Goal: Information Seeking & Learning: Compare options

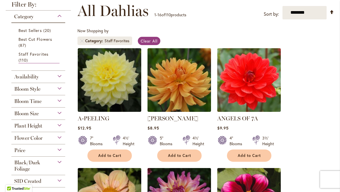
scroll to position [83, 0]
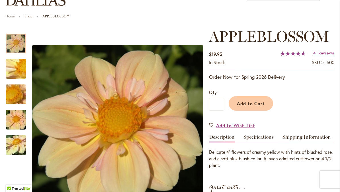
scroll to position [56, 0]
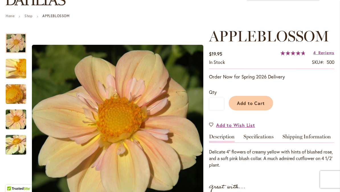
click at [259, 136] on link "Specifications" at bounding box center [258, 138] width 30 height 8
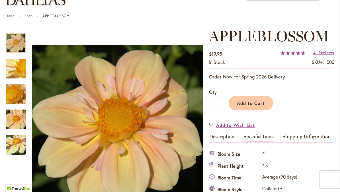
scroll to position [189, 0]
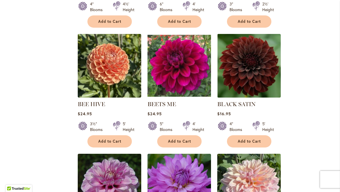
scroll to position [335, 0]
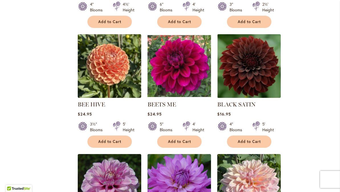
click at [42, 170] on div "Filter by: Filter By: Category Best Sellers 20 items Best Cut Flowers 87 items …" at bounding box center [170, 144] width 328 height 793
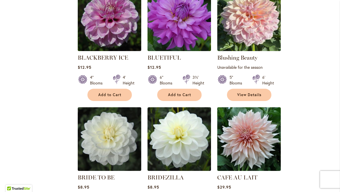
scroll to position [501, 0]
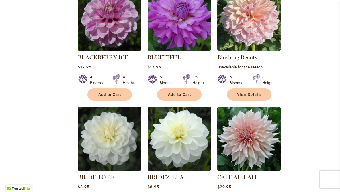
click at [245, 139] on img at bounding box center [248, 138] width 63 height 63
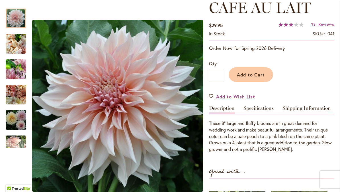
scroll to position [85, 0]
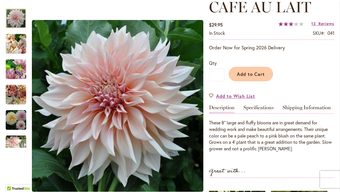
click at [263, 110] on link "Specifications" at bounding box center [258, 109] width 30 height 8
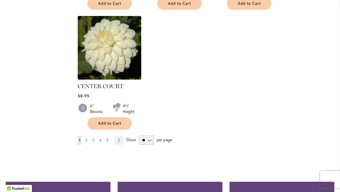
scroll to position [722, 0]
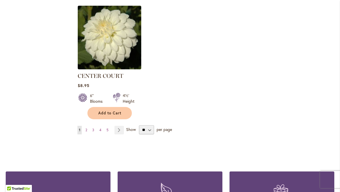
click at [123, 129] on link "Page Next" at bounding box center [118, 129] width 9 height 9
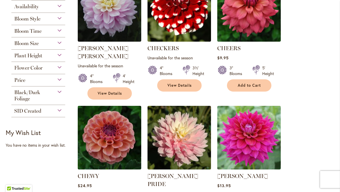
scroll to position [152, 0]
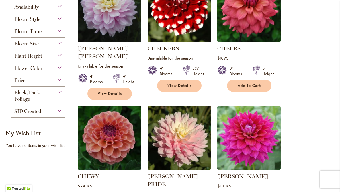
click at [182, 138] on img at bounding box center [178, 137] width 63 height 63
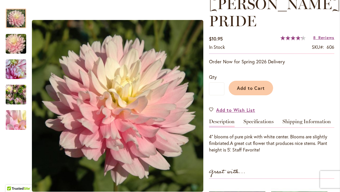
scroll to position [88, 0]
click at [262, 122] on link "Specifications" at bounding box center [258, 122] width 30 height 8
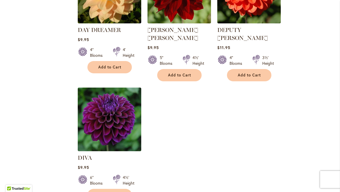
scroll to position [688, 0]
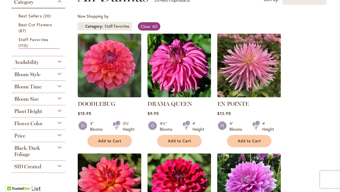
scroll to position [97, 0]
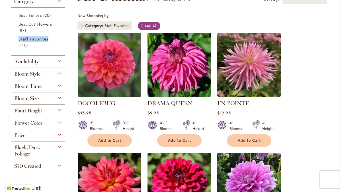
click at [110, 72] on img at bounding box center [109, 64] width 63 height 63
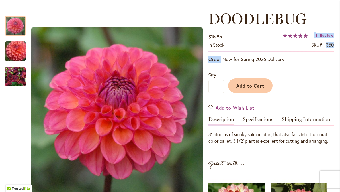
scroll to position [73, 1]
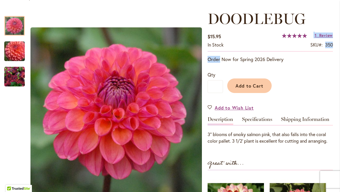
click at [264, 122] on link "Specifications" at bounding box center [257, 120] width 30 height 8
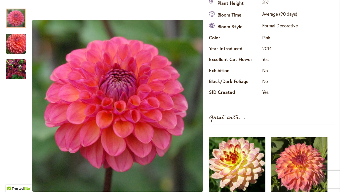
scroll to position [218, 0]
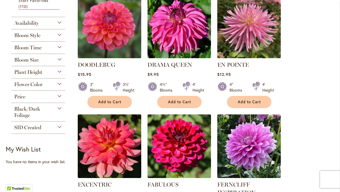
scroll to position [141, 0]
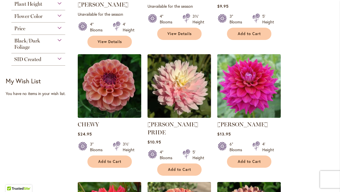
scroll to position [204, 0]
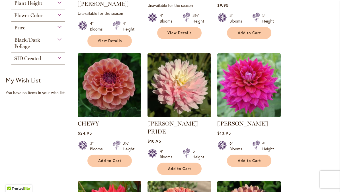
click at [111, 74] on img at bounding box center [109, 84] width 63 height 63
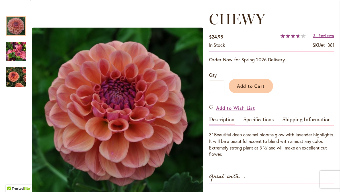
scroll to position [75, 0]
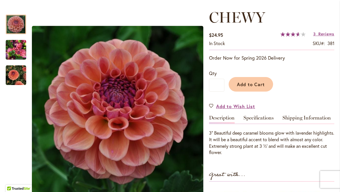
click at [259, 118] on link "Specifications" at bounding box center [258, 119] width 30 height 8
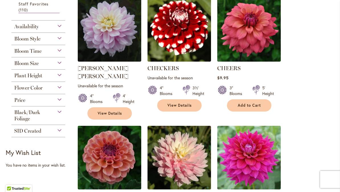
scroll to position [133, 0]
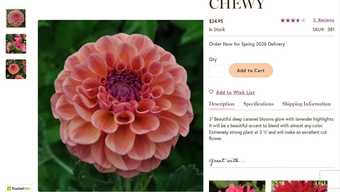
scroll to position [88, 0]
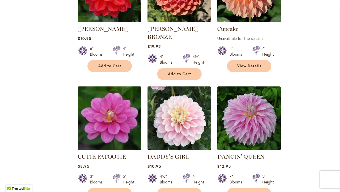
scroll to position [427, 0]
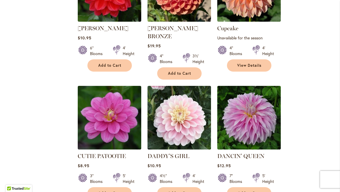
click at [181, 98] on img at bounding box center [178, 117] width 63 height 63
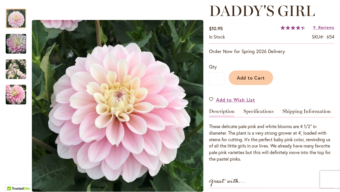
scroll to position [81, 0]
click at [261, 111] on link "Specifications" at bounding box center [258, 113] width 30 height 8
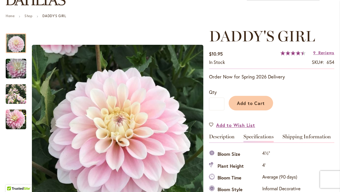
scroll to position [55, 0]
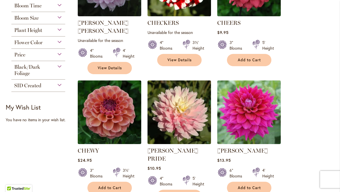
scroll to position [178, 0]
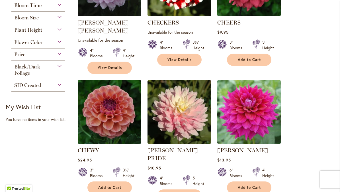
click at [111, 112] on img at bounding box center [109, 111] width 63 height 63
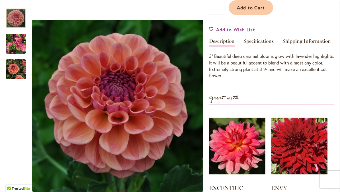
scroll to position [151, 0]
click at [258, 42] on link "Specifications" at bounding box center [258, 42] width 30 height 8
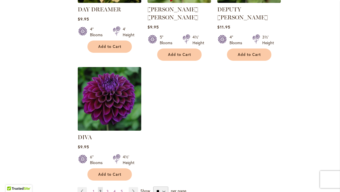
scroll to position [693, 0]
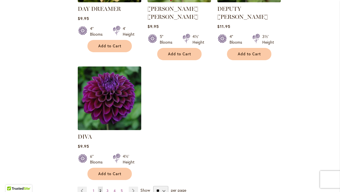
click at [143, 187] on span "Show" at bounding box center [145, 189] width 10 height 5
click at [153, 186] on select "** ** ** **" at bounding box center [160, 190] width 15 height 9
click at [135, 186] on link "Page Next" at bounding box center [133, 190] width 9 height 9
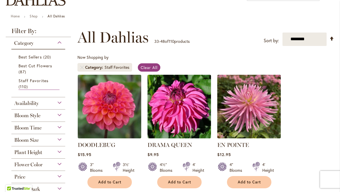
scroll to position [56, 0]
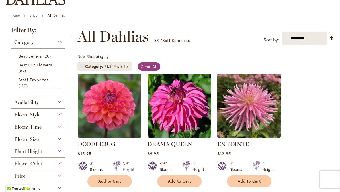
click at [114, 100] on img at bounding box center [109, 105] width 63 height 63
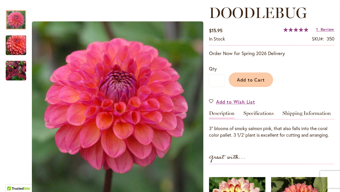
scroll to position [79, 0]
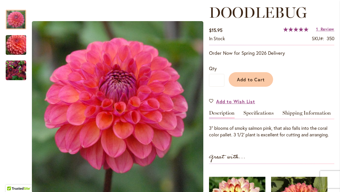
click at [261, 114] on link "Specifications" at bounding box center [258, 114] width 30 height 8
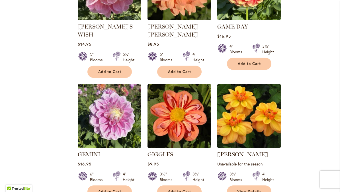
scroll to position [421, 0]
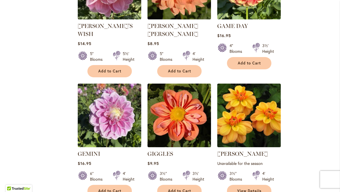
click at [178, 108] on img at bounding box center [178, 114] width 63 height 63
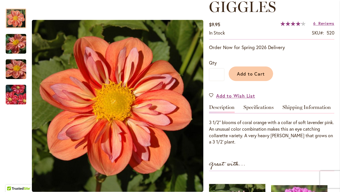
scroll to position [82, 0]
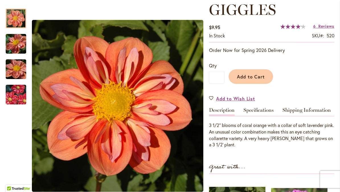
click at [258, 112] on link "Specifications" at bounding box center [258, 111] width 30 height 8
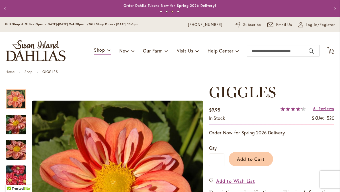
scroll to position [0, 0]
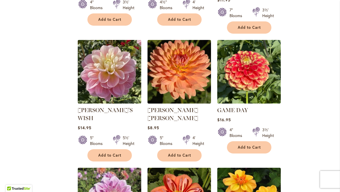
scroll to position [338, 0]
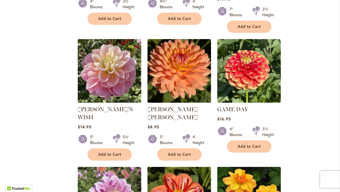
click at [108, 69] on img at bounding box center [109, 70] width 63 height 63
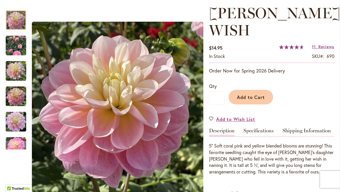
scroll to position [80, 0]
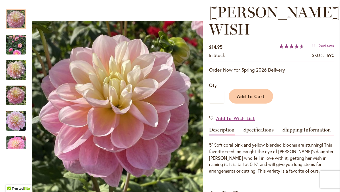
click at [261, 127] on link "Specifications" at bounding box center [258, 131] width 30 height 8
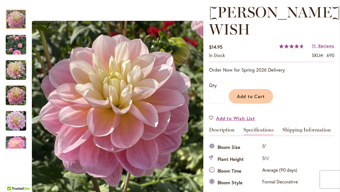
scroll to position [189, 0]
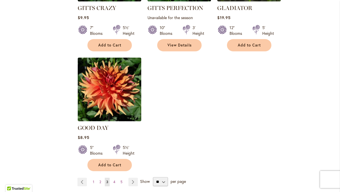
scroll to position [689, 0]
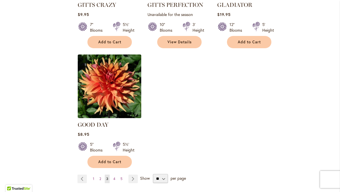
click at [134, 174] on link "Page Next" at bounding box center [132, 178] width 9 height 9
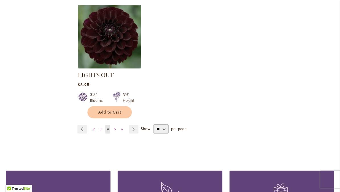
scroll to position [732, 0]
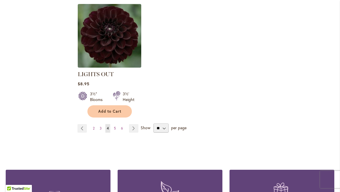
click at [136, 128] on link "Page Next" at bounding box center [133, 128] width 9 height 9
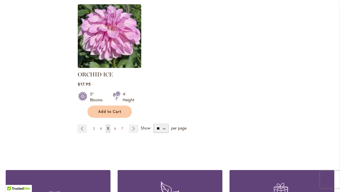
scroll to position [724, 0]
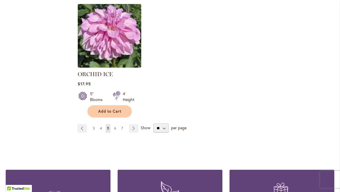
click at [134, 128] on link "Page Next" at bounding box center [133, 128] width 9 height 9
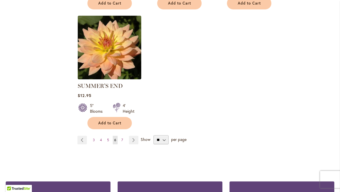
scroll to position [729, 0]
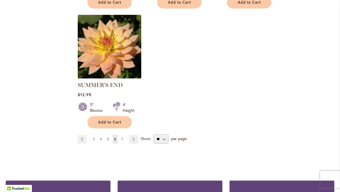
click at [137, 135] on link "Page Next" at bounding box center [133, 139] width 9 height 9
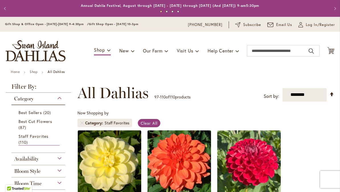
click at [38, 112] on span "Best Sellers" at bounding box center [29, 112] width 23 height 5
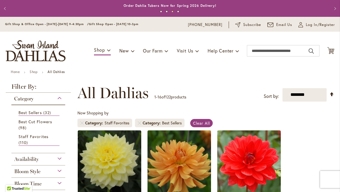
click at [63, 99] on div "Category" at bounding box center [38, 96] width 54 height 9
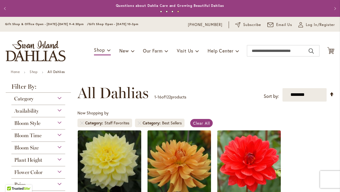
click at [29, 108] on span "Availability" at bounding box center [26, 111] width 24 height 6
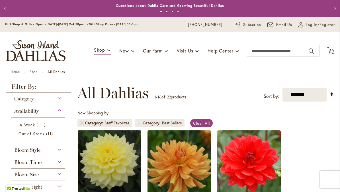
click at [38, 124] on span "111 items" at bounding box center [41, 125] width 10 height 6
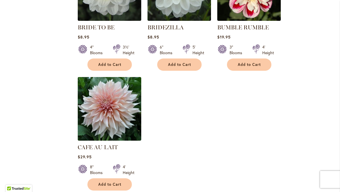
scroll to position [651, 0]
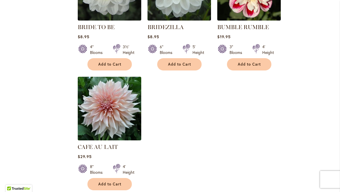
click at [113, 115] on img at bounding box center [109, 108] width 63 height 63
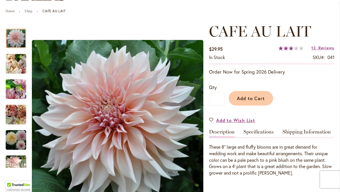
scroll to position [61, 0]
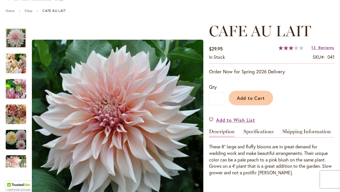
click at [261, 131] on link "Specifications" at bounding box center [258, 133] width 30 height 8
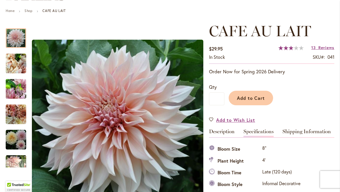
scroll to position [189, 0]
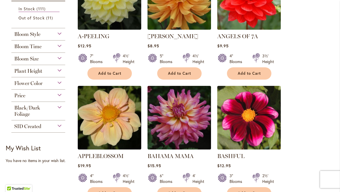
scroll to position [165, 0]
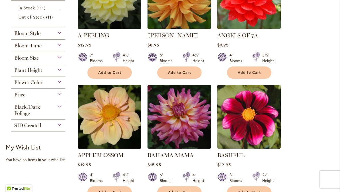
click at [111, 119] on img at bounding box center [109, 116] width 63 height 63
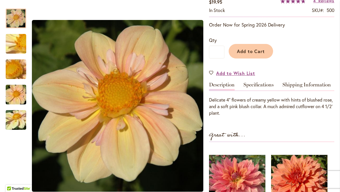
scroll to position [108, 0]
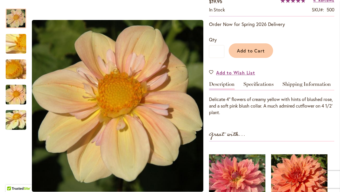
click at [260, 87] on link "Specifications" at bounding box center [258, 85] width 30 height 8
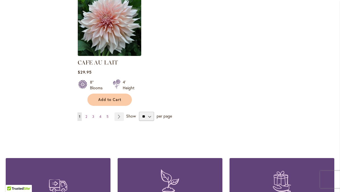
scroll to position [735, 0]
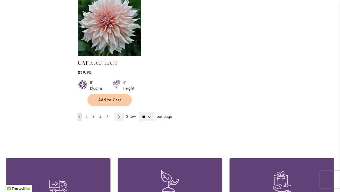
click at [122, 116] on link "Page Next" at bounding box center [118, 116] width 9 height 9
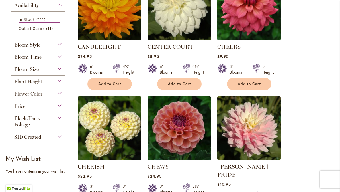
scroll to position [153, 0]
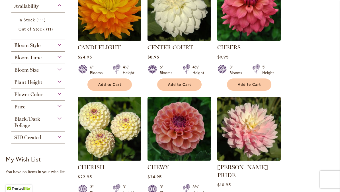
click at [178, 139] on img at bounding box center [178, 128] width 63 height 63
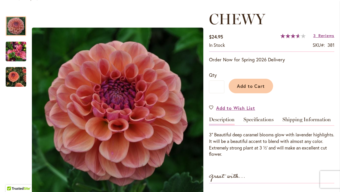
scroll to position [73, 0]
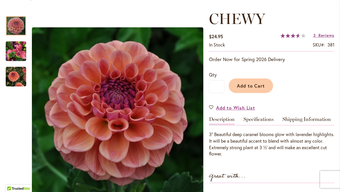
click at [260, 122] on link "Specifications" at bounding box center [258, 120] width 30 height 8
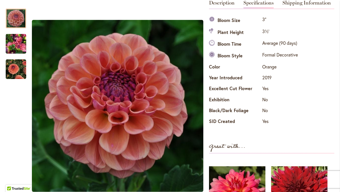
scroll to position [0, 0]
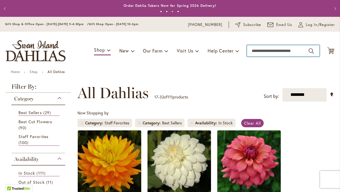
click at [258, 51] on input "Search" at bounding box center [283, 50] width 73 height 11
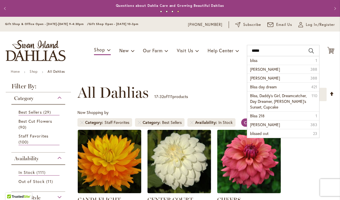
click at [253, 64] on li "bliss 1" at bounding box center [283, 60] width 72 height 9
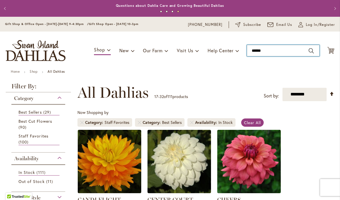
type input "*****"
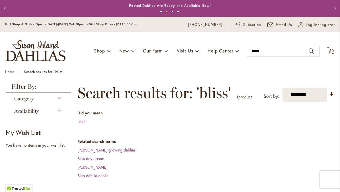
click at [91, 151] on link "[PERSON_NAME] growing dahlias" at bounding box center [106, 149] width 58 height 5
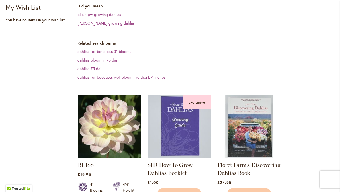
scroll to position [139, 0]
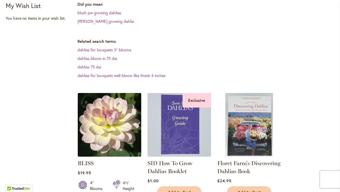
click at [113, 125] on img at bounding box center [109, 124] width 63 height 63
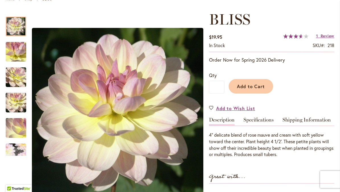
scroll to position [72, 0]
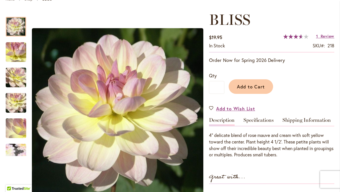
click at [260, 123] on link "Specifications" at bounding box center [258, 121] width 30 height 8
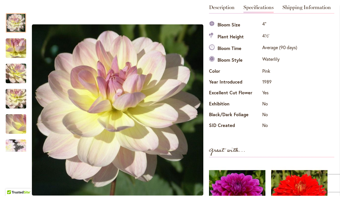
scroll to position [0, 0]
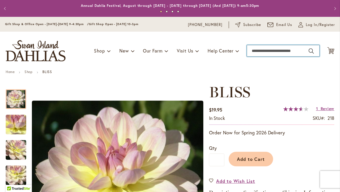
click at [256, 48] on input "Search" at bounding box center [283, 50] width 73 height 11
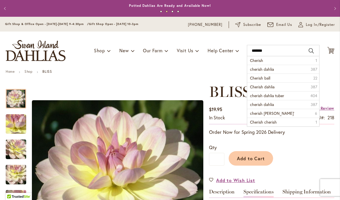
click at [259, 71] on span "cherish dahlia" at bounding box center [262, 69] width 24 height 5
type input "**********"
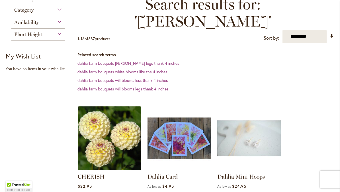
scroll to position [87, 0]
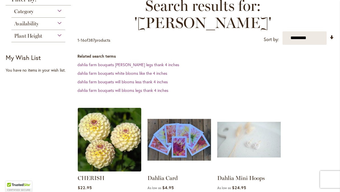
click at [109, 133] on img at bounding box center [109, 139] width 63 height 63
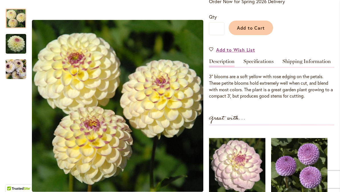
scroll to position [131, 0]
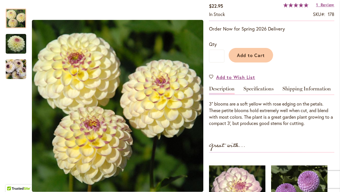
click at [260, 90] on link "Specifications" at bounding box center [258, 90] width 30 height 8
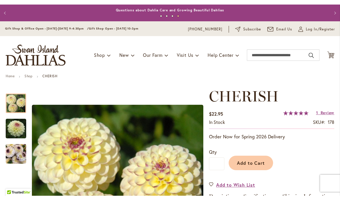
scroll to position [0, 0]
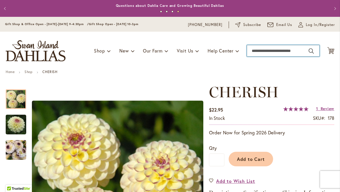
click at [250, 50] on input "Search" at bounding box center [283, 50] width 73 height 11
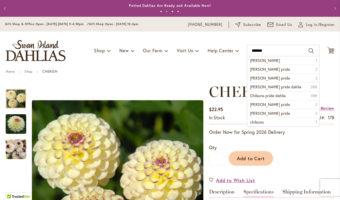
click at [259, 69] on span "chilsons pride" at bounding box center [270, 69] width 40 height 5
type input "**********"
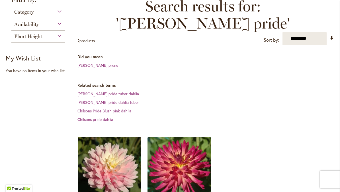
scroll to position [86, 0]
click at [109, 157] on img at bounding box center [109, 168] width 63 height 63
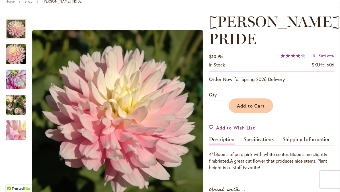
scroll to position [71, 0]
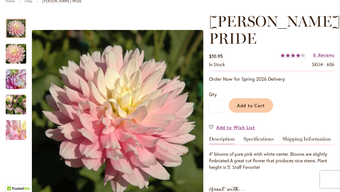
click at [258, 139] on link "Specifications" at bounding box center [258, 140] width 30 height 8
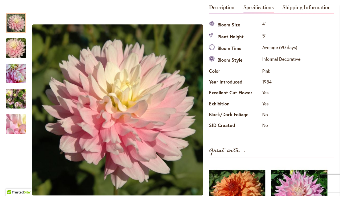
scroll to position [0, 0]
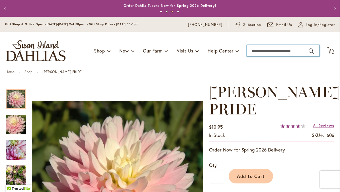
click at [258, 49] on input "Search" at bounding box center [283, 50] width 73 height 11
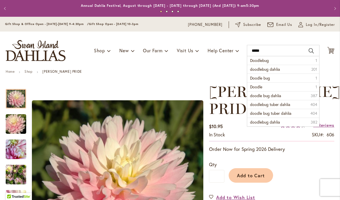
click at [258, 71] on span "doodlebug dahlia" at bounding box center [265, 69] width 30 height 5
type input "**********"
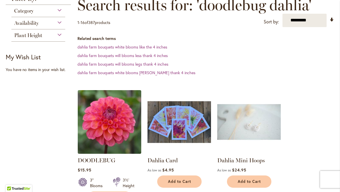
scroll to position [87, 0]
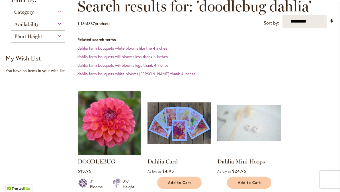
click at [109, 133] on img at bounding box center [109, 122] width 63 height 63
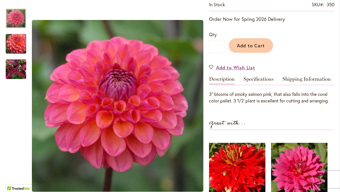
scroll to position [114, 0]
click at [257, 79] on link "Specifications" at bounding box center [258, 80] width 30 height 8
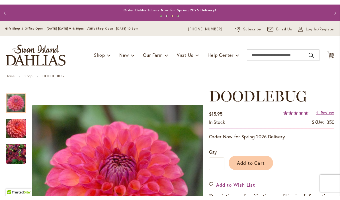
scroll to position [0, 0]
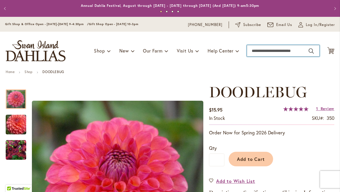
click at [257, 53] on input "Search" at bounding box center [283, 50] width 73 height 11
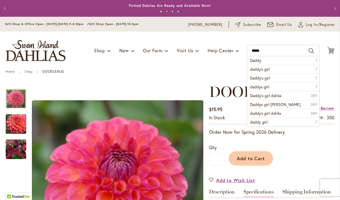
click at [256, 75] on li "Daddy’s girl [DEMOGRAPHIC_DATA]" at bounding box center [283, 78] width 72 height 9
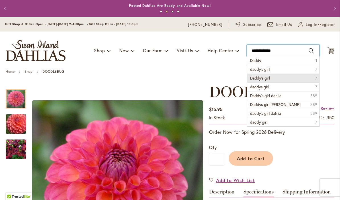
type input "**********"
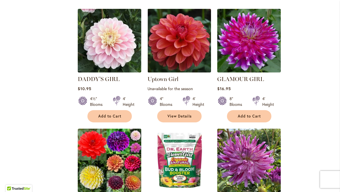
scroll to position [168, 0]
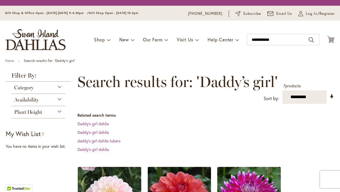
click at [111, 48] on div "Toggle Nav Shop Dahlia Tubers Collections Fresh Cut Dahlias Gardening Supplies …" at bounding box center [170, 39] width 340 height 38
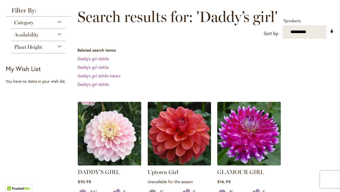
scroll to position [76, 0]
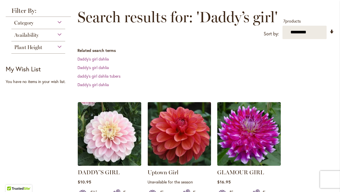
click at [110, 147] on img at bounding box center [109, 133] width 63 height 63
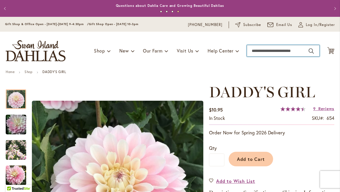
click at [255, 50] on input "Search" at bounding box center [283, 50] width 73 height 11
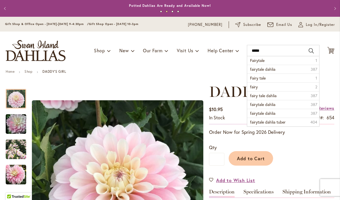
click at [260, 69] on span "fairytale dahlia" at bounding box center [262, 69] width 25 height 5
type input "**********"
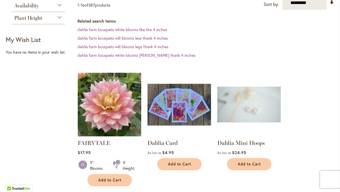
scroll to position [106, 0]
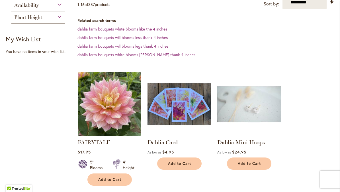
click at [112, 109] on img at bounding box center [109, 103] width 63 height 63
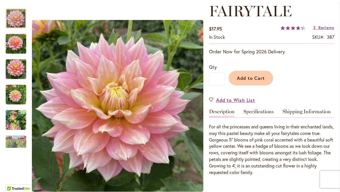
scroll to position [80, 0]
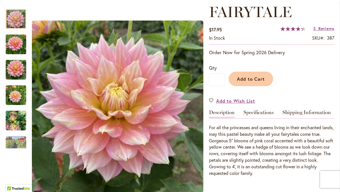
click at [265, 115] on link "Specifications" at bounding box center [258, 114] width 30 height 8
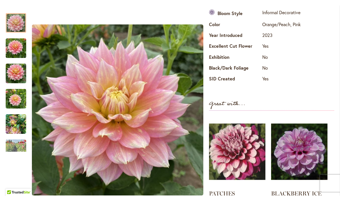
scroll to position [0, 0]
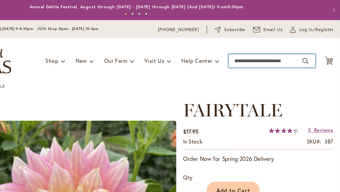
click at [247, 50] on input "Search" at bounding box center [283, 50] width 73 height 11
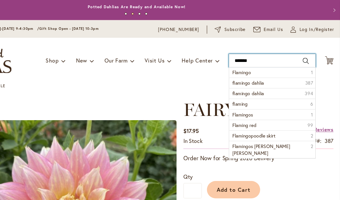
type input "********"
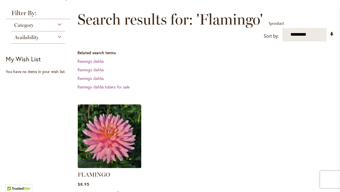
scroll to position [74, 0]
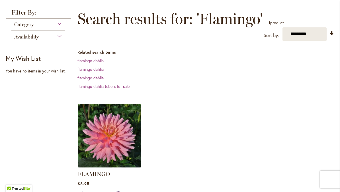
click at [110, 145] on img at bounding box center [109, 135] width 63 height 63
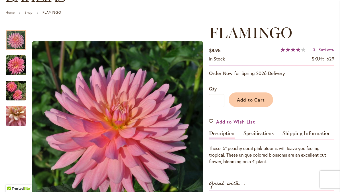
scroll to position [63, 0]
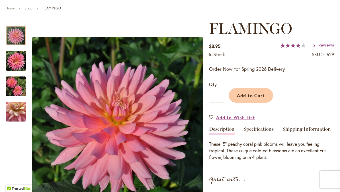
click at [268, 133] on link "Specifications" at bounding box center [258, 130] width 30 height 8
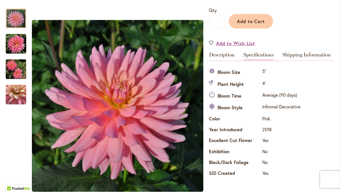
scroll to position [139, 0]
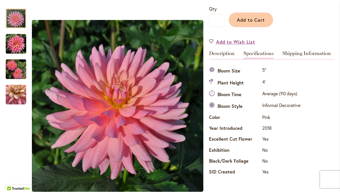
click at [219, 53] on link "Description" at bounding box center [222, 55] width 26 height 8
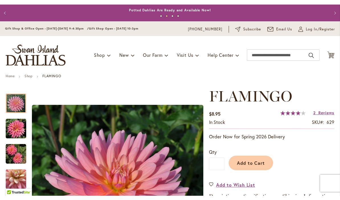
scroll to position [0, 0]
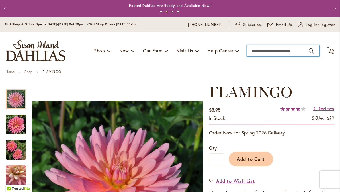
click at [252, 51] on input "Search" at bounding box center [283, 50] width 73 height 11
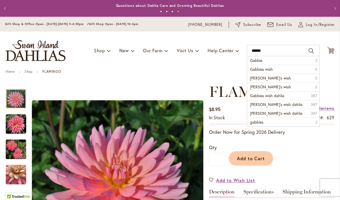
click at [268, 67] on span "Gabbies wish" at bounding box center [261, 69] width 23 height 5
type input "**********"
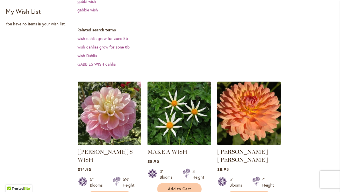
scroll to position [134, 0]
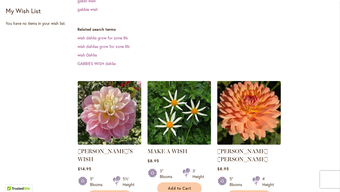
click at [108, 110] on img at bounding box center [109, 112] width 63 height 63
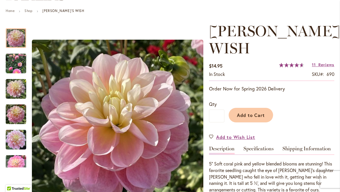
scroll to position [68, 0]
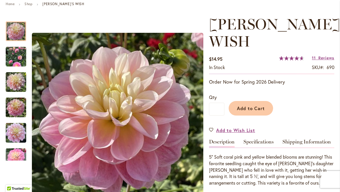
click at [261, 139] on link "Specifications" at bounding box center [258, 143] width 30 height 8
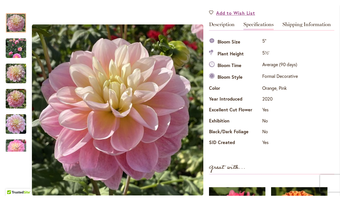
scroll to position [0, 0]
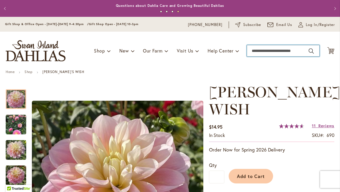
click at [259, 48] on input "Search" at bounding box center [283, 50] width 73 height 11
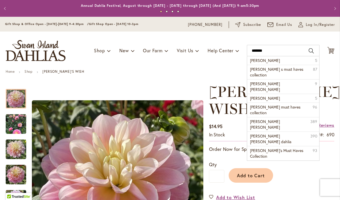
click at [262, 72] on span "heather s must haves collection" at bounding box center [276, 72] width 53 height 11
type input "**********"
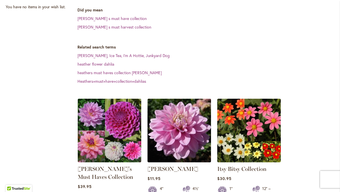
scroll to position [150, 0]
click at [182, 113] on img at bounding box center [178, 129] width 63 height 63
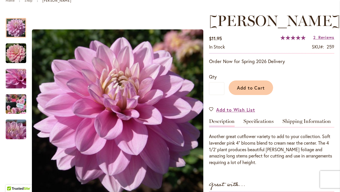
scroll to position [71, 0]
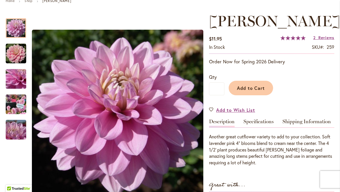
click at [262, 127] on link "Specifications" at bounding box center [258, 123] width 30 height 8
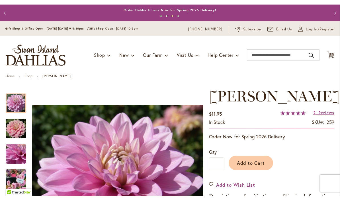
scroll to position [0, 0]
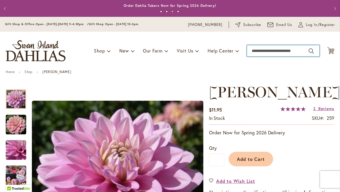
click at [255, 51] on input "Search" at bounding box center [283, 50] width 73 height 11
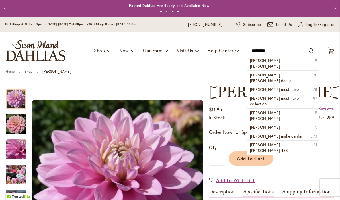
click at [259, 72] on span "heather marie dahlia" at bounding box center [270, 77] width 41 height 11
type input "**********"
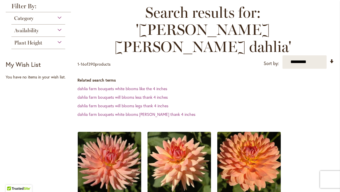
scroll to position [81, 0]
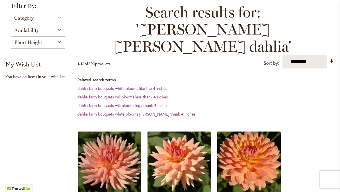
click at [106, 153] on img at bounding box center [109, 162] width 63 height 63
click at [110, 153] on img at bounding box center [109, 162] width 63 height 63
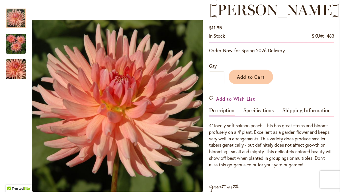
scroll to position [100, 0]
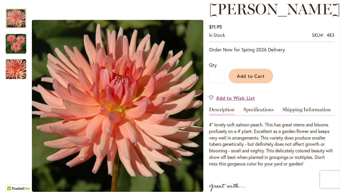
click at [264, 112] on link "Specifications" at bounding box center [258, 111] width 30 height 8
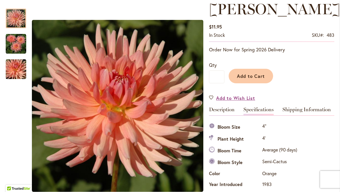
scroll to position [206, 0]
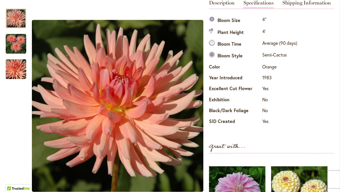
click at [243, 145] on strong "Great with..." at bounding box center [227, 145] width 36 height 9
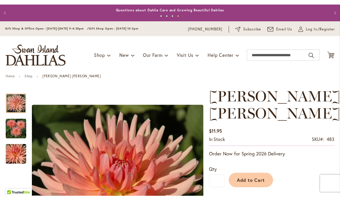
scroll to position [0, 0]
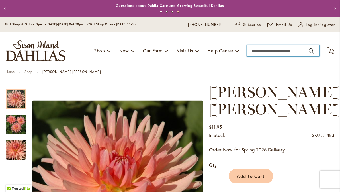
click at [259, 50] on input "Search" at bounding box center [283, 50] width 73 height 11
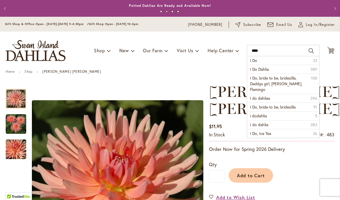
click at [256, 70] on span "I Do Dahlia" at bounding box center [259, 69] width 19 height 5
type input "**********"
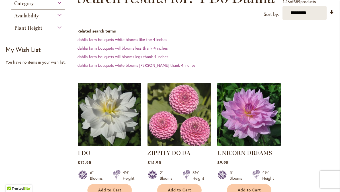
scroll to position [95, 0]
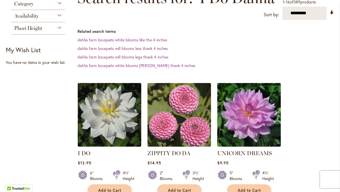
click at [112, 124] on img at bounding box center [109, 114] width 63 height 63
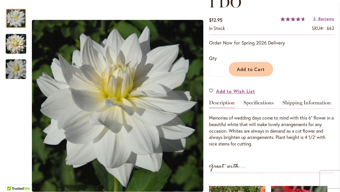
scroll to position [90, 0]
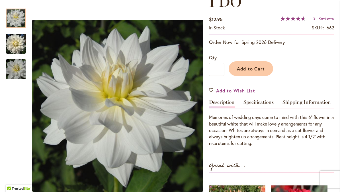
click at [264, 102] on link "Specifications" at bounding box center [258, 103] width 30 height 8
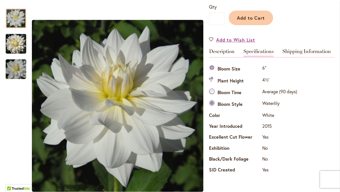
scroll to position [141, 0]
click at [331, 91] on div "Specifications Bloom Size 6" Plant Height 4½' Bloom Time Average (90 days) Bloo…" at bounding box center [271, 119] width 125 height 112
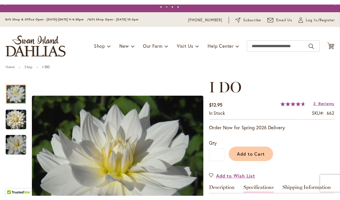
scroll to position [9, 0]
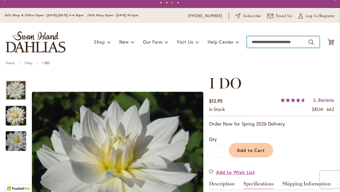
click at [258, 42] on input "Search" at bounding box center [283, 41] width 73 height 11
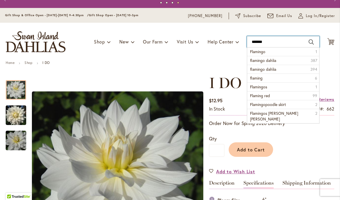
type input "********"
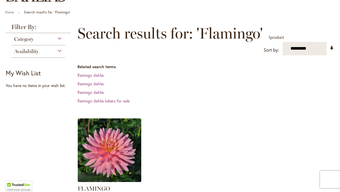
scroll to position [60, 0]
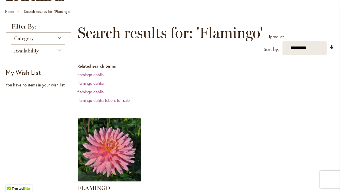
click at [117, 159] on img at bounding box center [109, 149] width 63 height 63
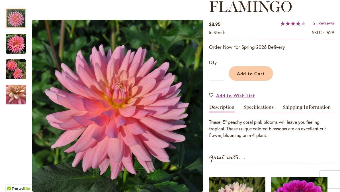
scroll to position [85, 0]
click at [263, 110] on link "Specifications" at bounding box center [258, 108] width 30 height 8
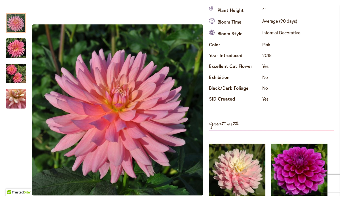
scroll to position [0, 0]
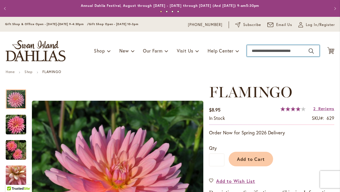
click at [258, 54] on input "Search" at bounding box center [283, 50] width 73 height 11
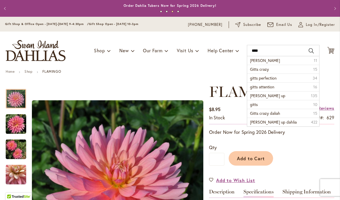
click at [264, 78] on span "gitts perfection" at bounding box center [263, 77] width 26 height 5
type input "**********"
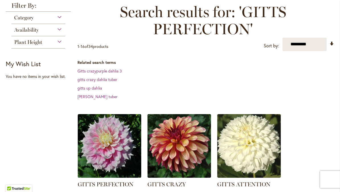
scroll to position [81, 0]
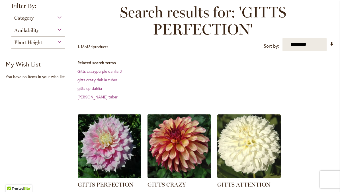
click at [247, 144] on img at bounding box center [248, 145] width 63 height 63
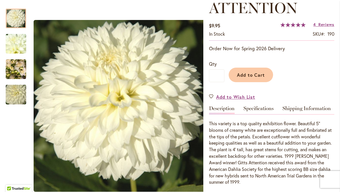
scroll to position [102, 0]
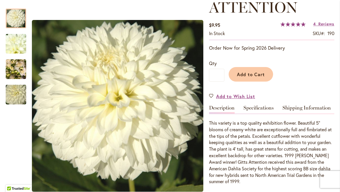
click at [255, 108] on link "Specifications" at bounding box center [258, 109] width 30 height 8
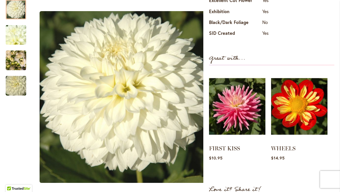
scroll to position [282, 0]
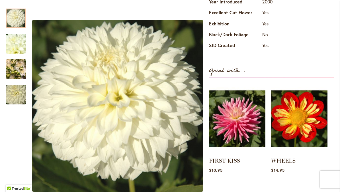
click at [16, 69] on img "GITTS ATTENTION" at bounding box center [16, 68] width 20 height 27
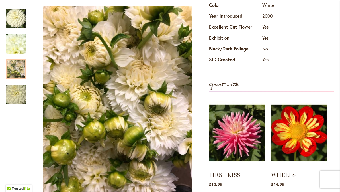
scroll to position [269, 0]
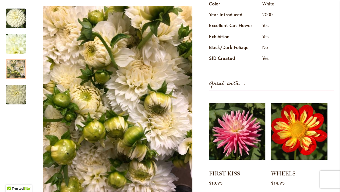
click at [19, 18] on img "GITTS ATTENTION" at bounding box center [16, 18] width 20 height 20
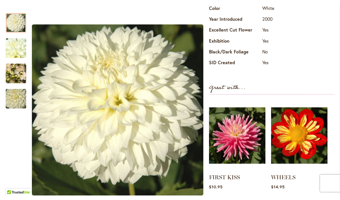
scroll to position [0, 0]
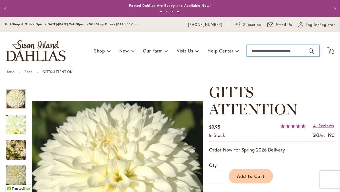
click at [255, 49] on input "Search" at bounding box center [283, 50] width 73 height 11
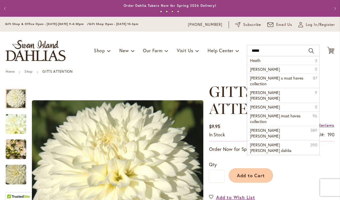
click at [257, 70] on span "heather feather" at bounding box center [265, 69] width 30 height 5
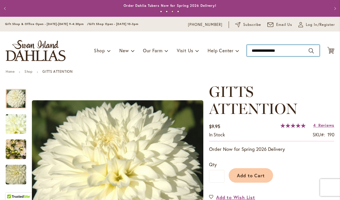
type input "**********"
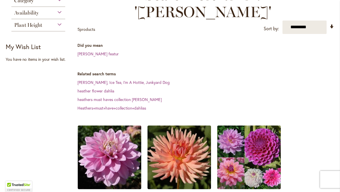
scroll to position [98, 0]
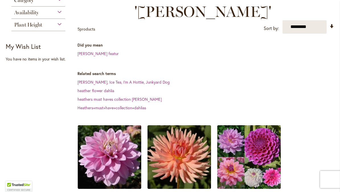
click at [108, 143] on img at bounding box center [109, 156] width 63 height 63
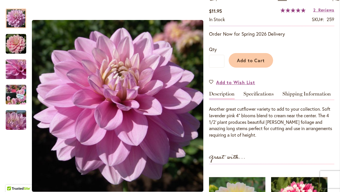
scroll to position [104, 0]
